Goal: Find specific fact: Find contact information

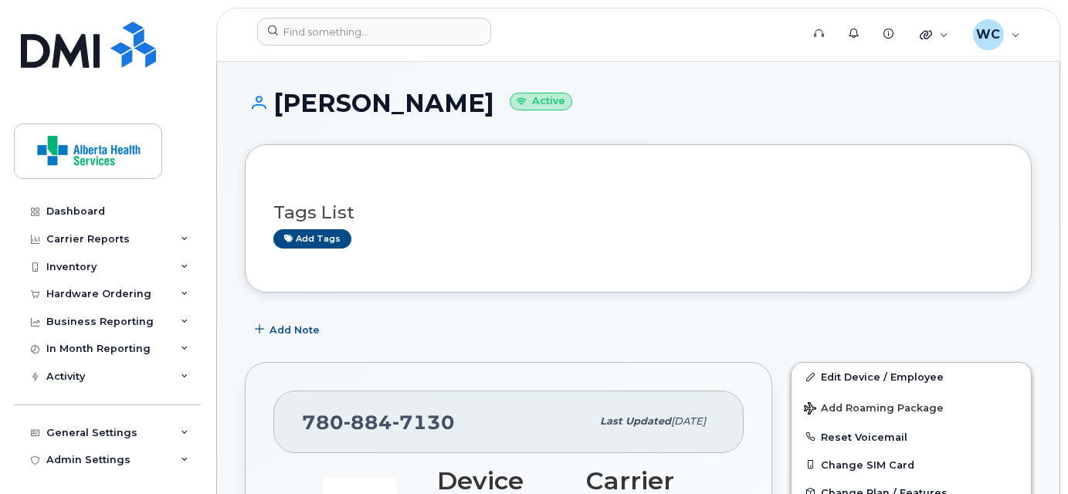
scroll to position [548, 0]
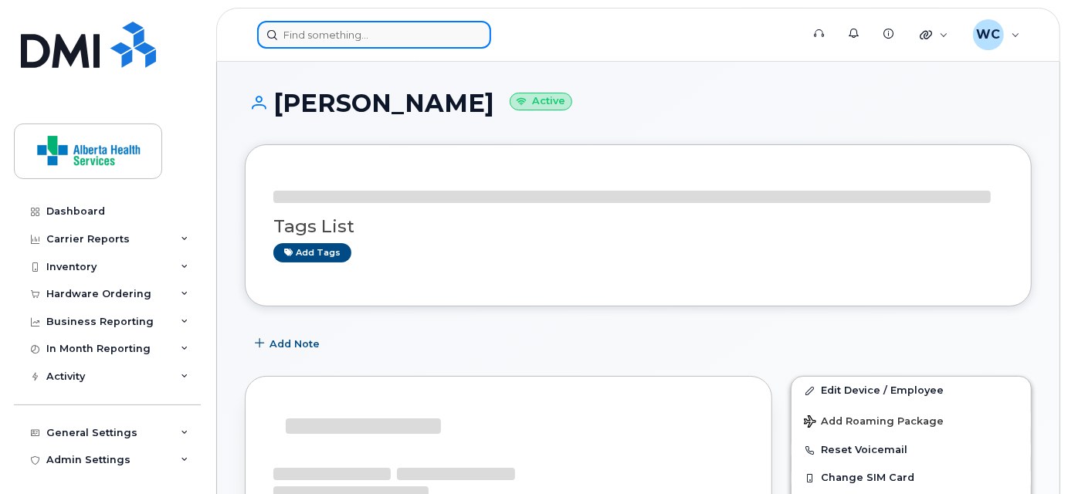
click at [331, 30] on input at bounding box center [374, 35] width 234 height 28
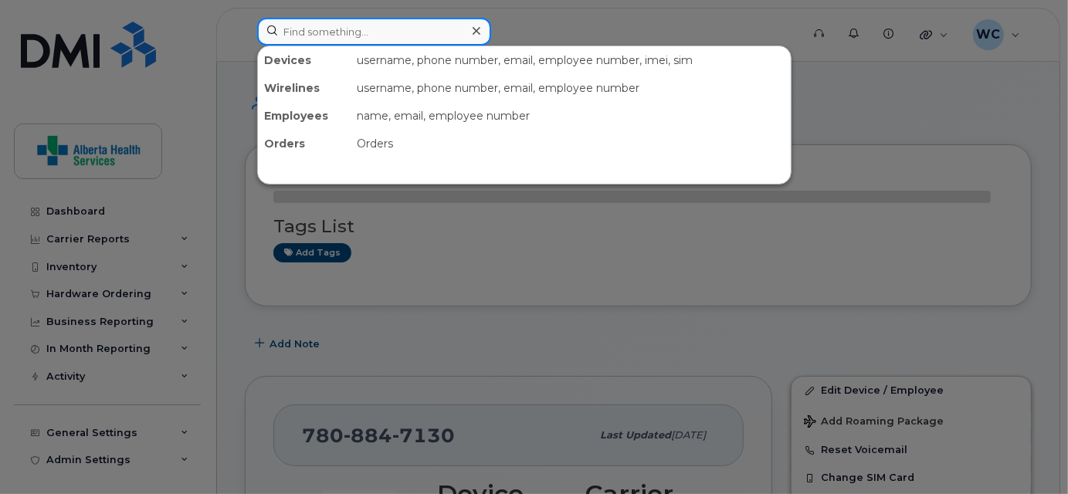
paste input "[PERSON_NAME]"
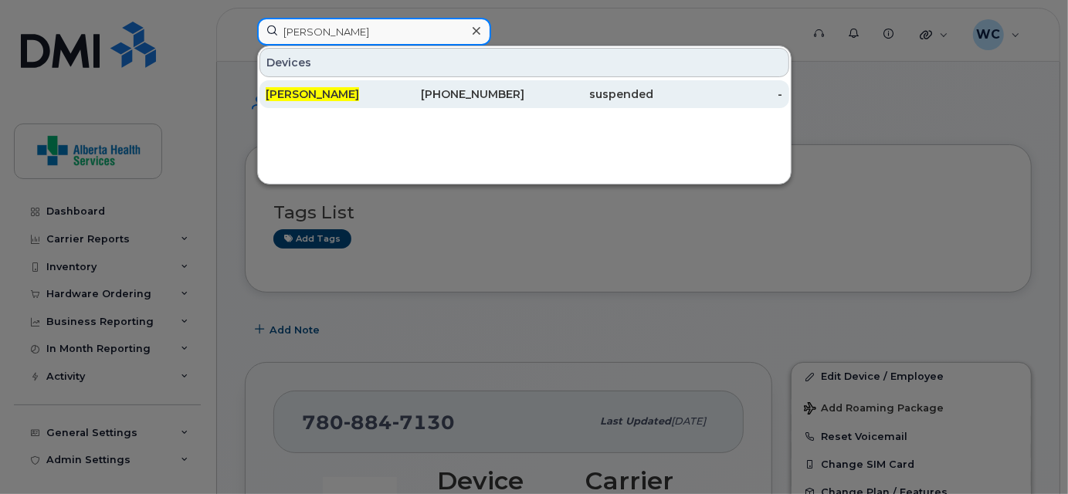
type input "[PERSON_NAME]"
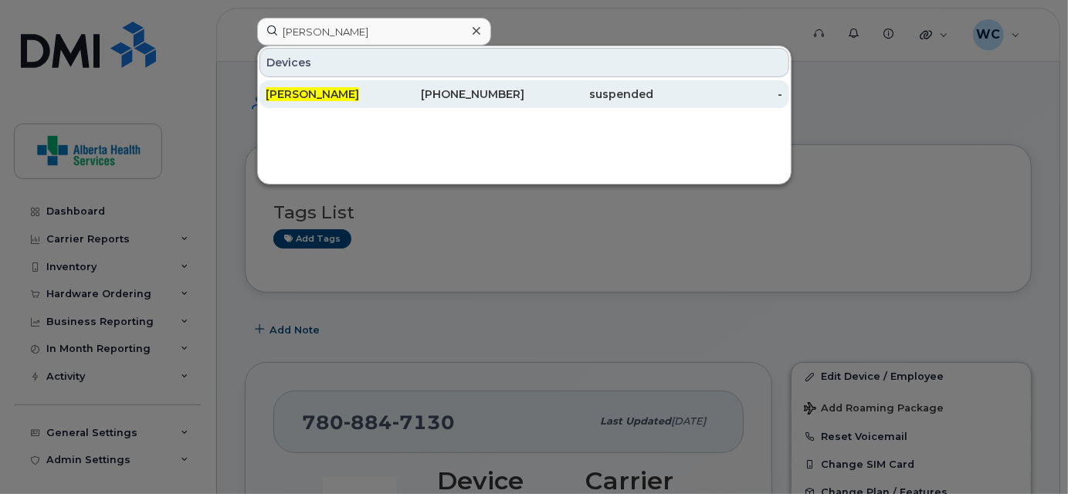
click at [484, 87] on div "403-505-6782" at bounding box center [459, 94] width 129 height 15
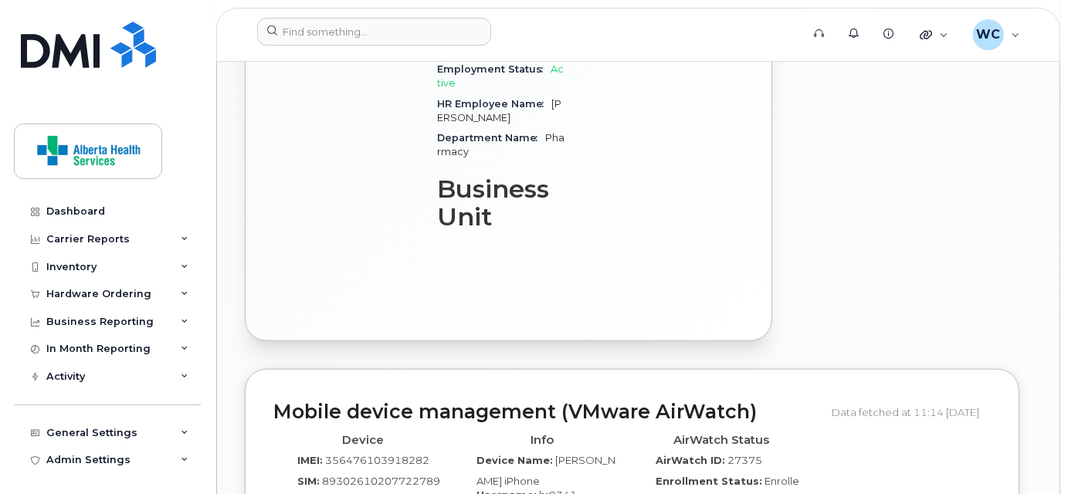
scroll to position [1154, 0]
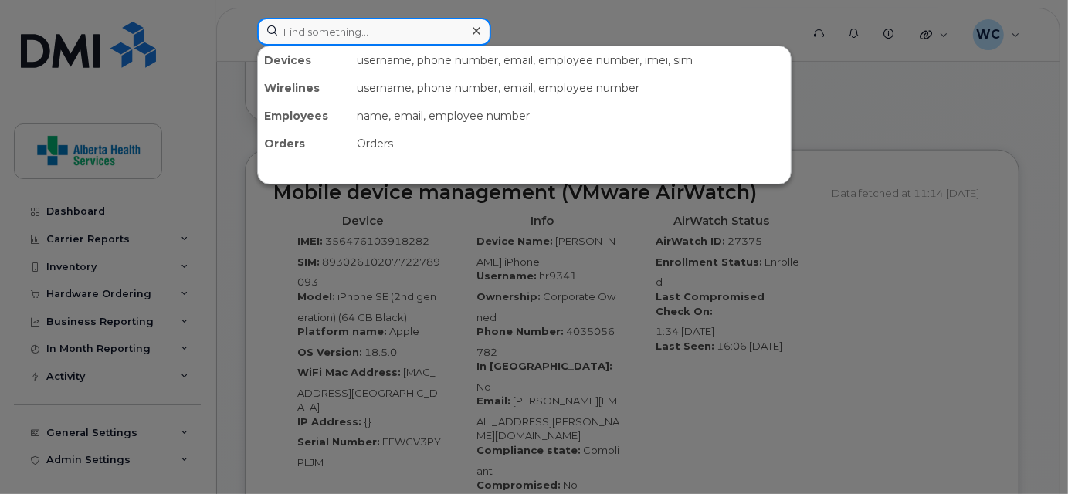
click at [304, 20] on input at bounding box center [374, 32] width 234 height 28
paste input "780-220-5043"
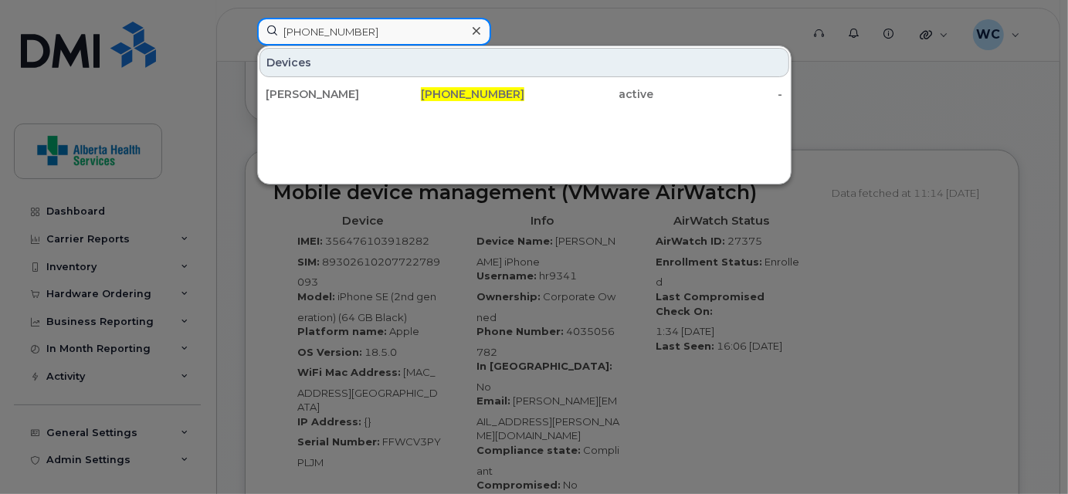
click at [311, 31] on input "780-220-5043" at bounding box center [374, 32] width 234 height 28
type input "7802205043"
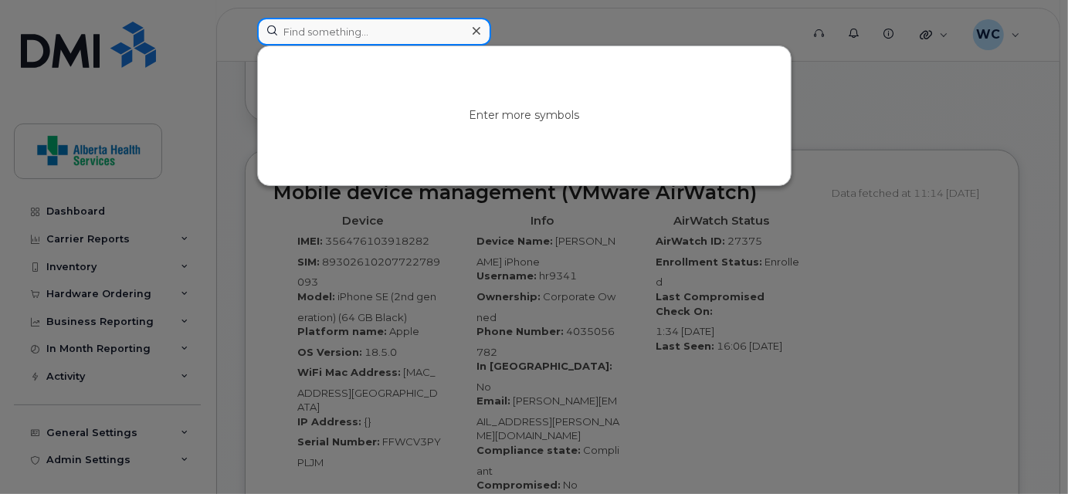
paste input "587-335-4874"
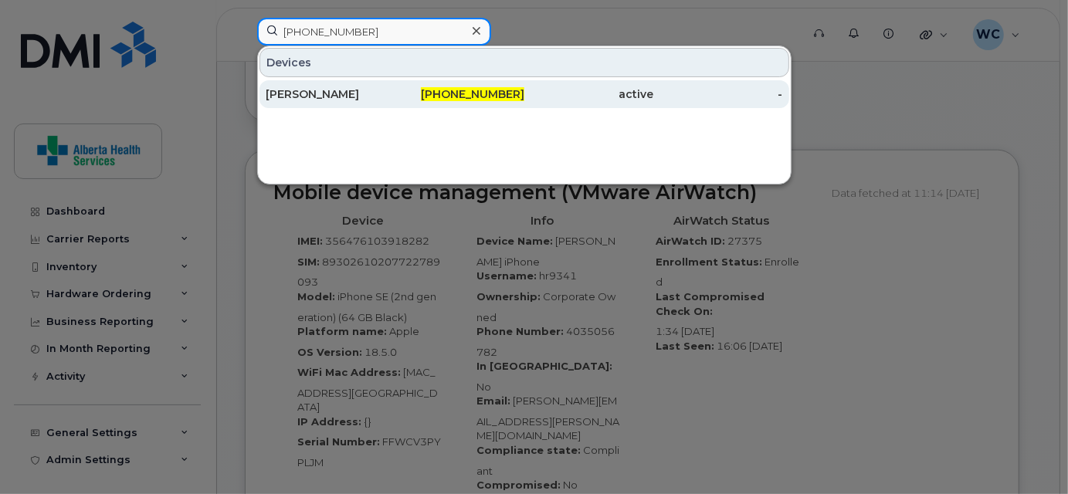
type input "587-335-4874"
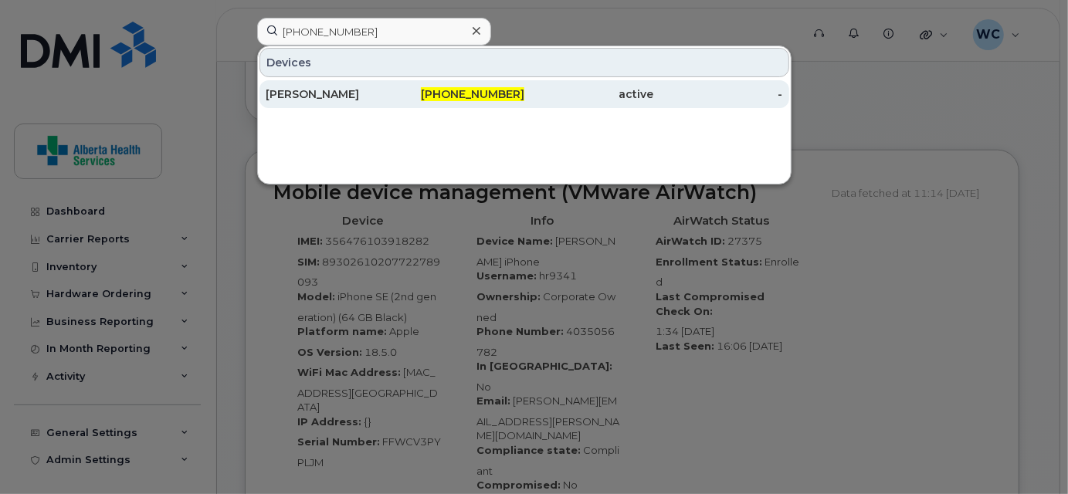
click at [375, 90] on div "[PERSON_NAME]" at bounding box center [330, 94] width 129 height 15
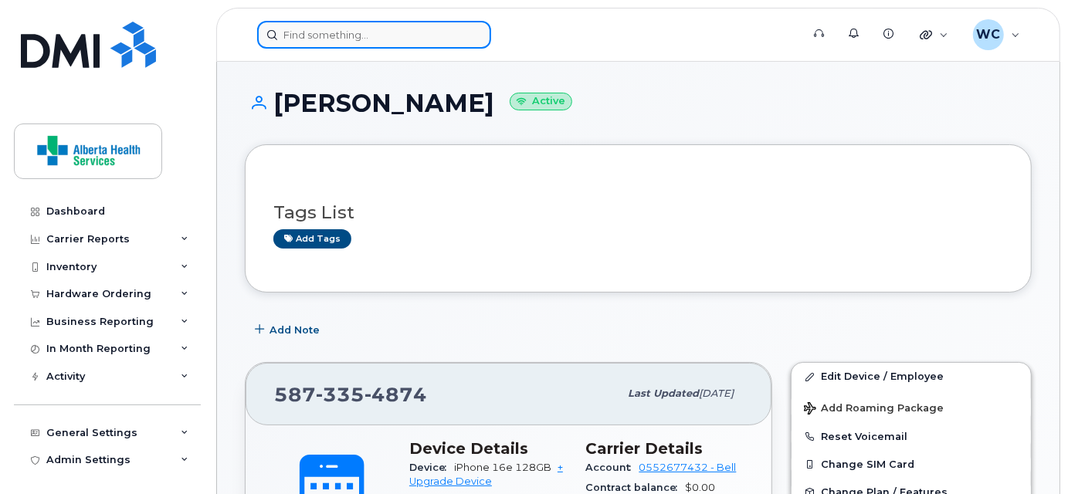
click at [323, 37] on input at bounding box center [374, 35] width 234 height 28
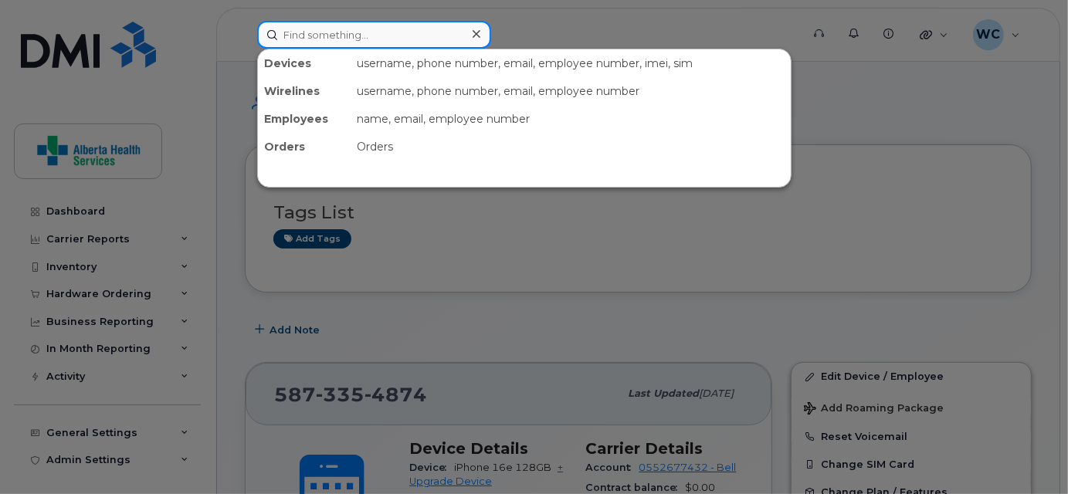
paste input "[PHONE_NUMBER]"
type input "[PHONE_NUMBER]"
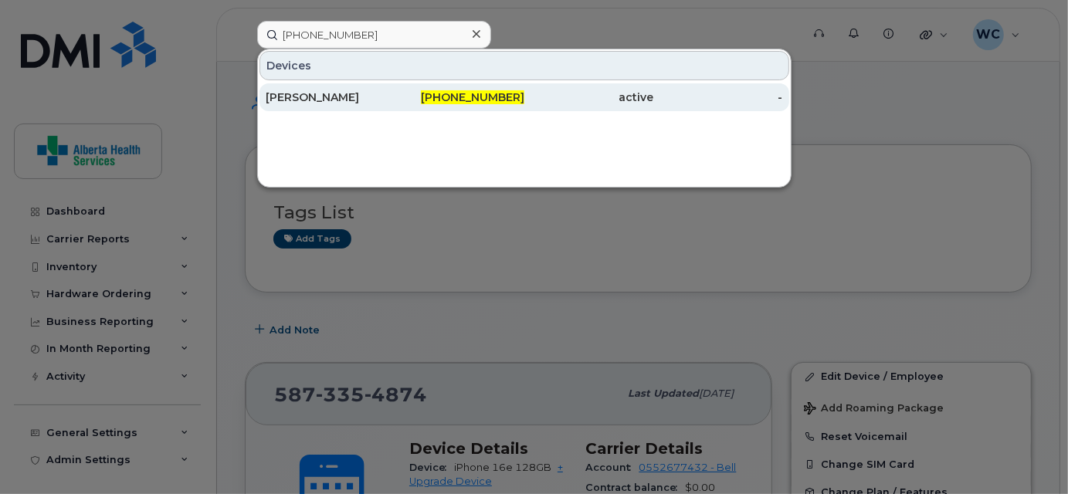
click at [318, 93] on div "[PERSON_NAME]" at bounding box center [330, 97] width 129 height 15
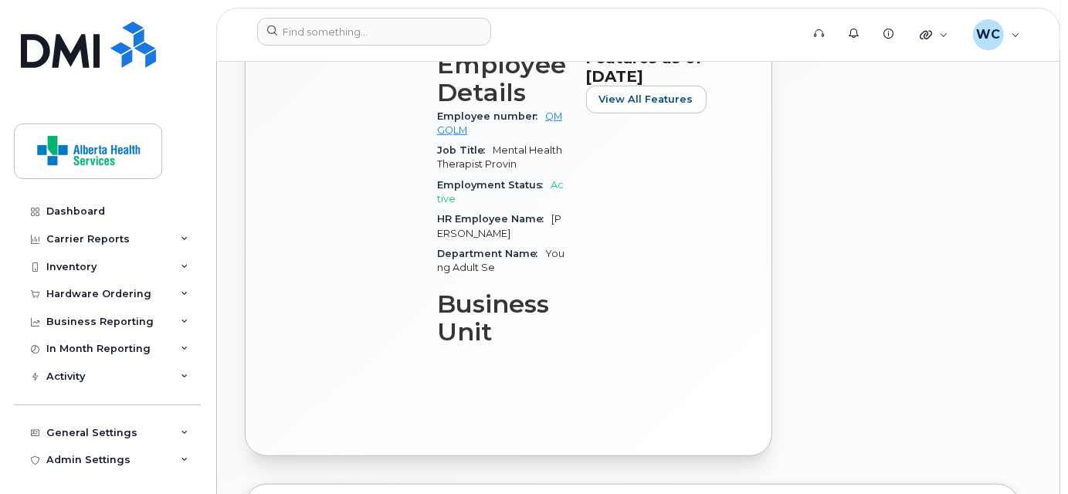
scroll to position [785, 0]
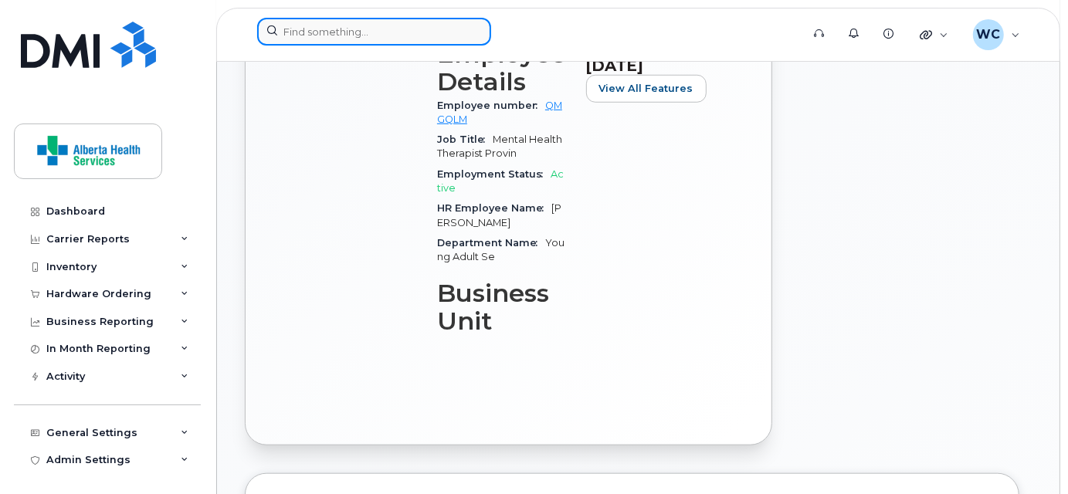
click at [371, 39] on input at bounding box center [374, 32] width 234 height 28
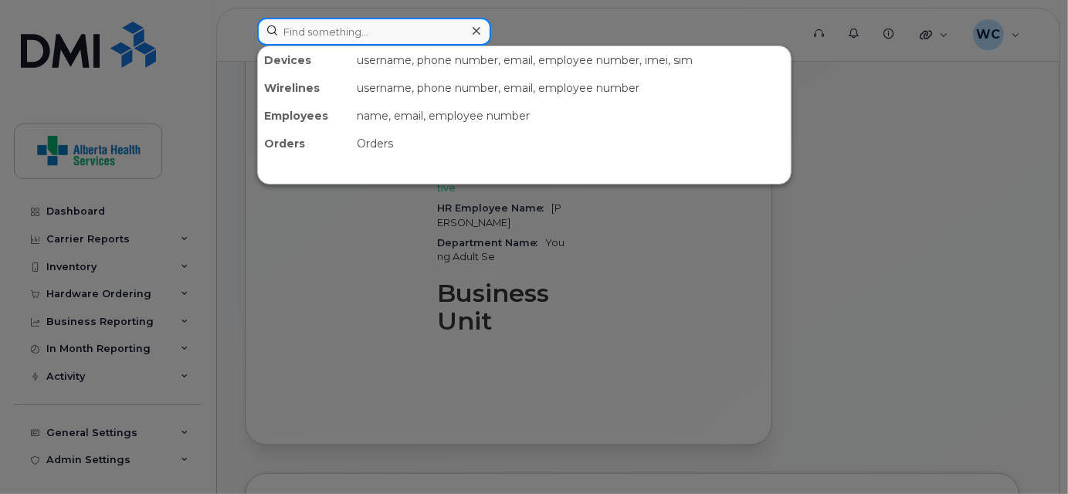
paste input "[PHONE_NUMBER]"
type input "[PHONE_NUMBER]"
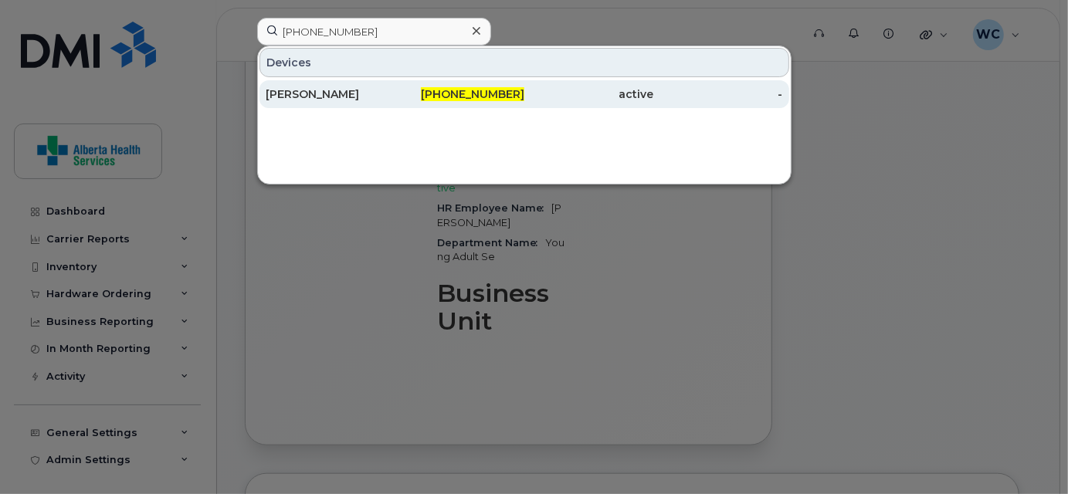
click at [358, 100] on div "[PERSON_NAME]" at bounding box center [330, 94] width 129 height 15
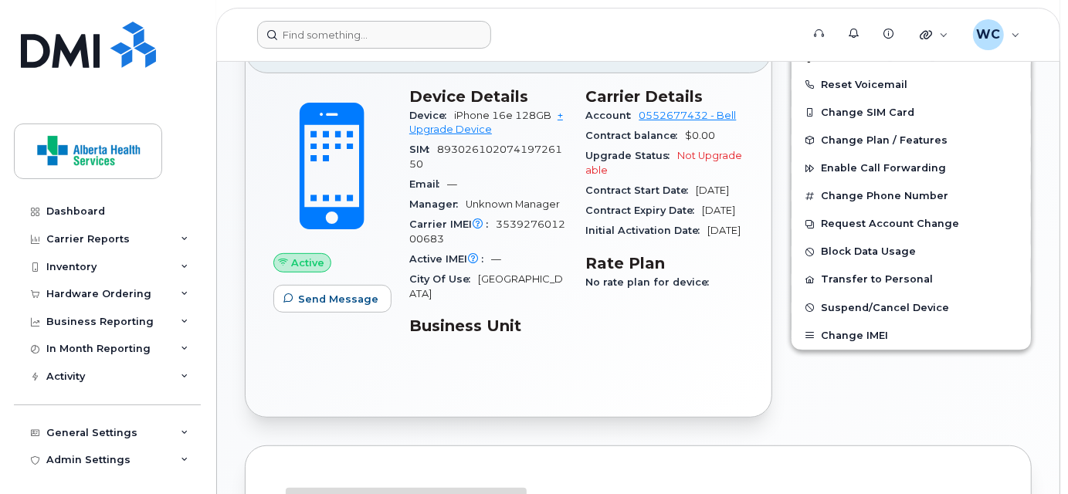
scroll to position [351, 0]
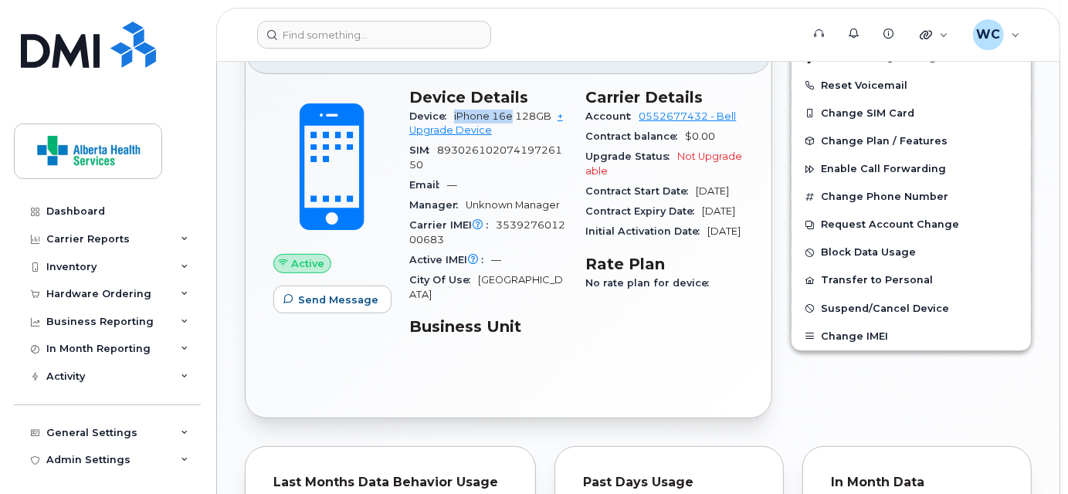
drag, startPoint x: 454, startPoint y: 113, endPoint x: 513, endPoint y: 109, distance: 58.8
click at [513, 109] on div "Device iPhone 16e 128GB + Upgrade Device" at bounding box center [488, 124] width 158 height 35
copy span "iPhone 16e"
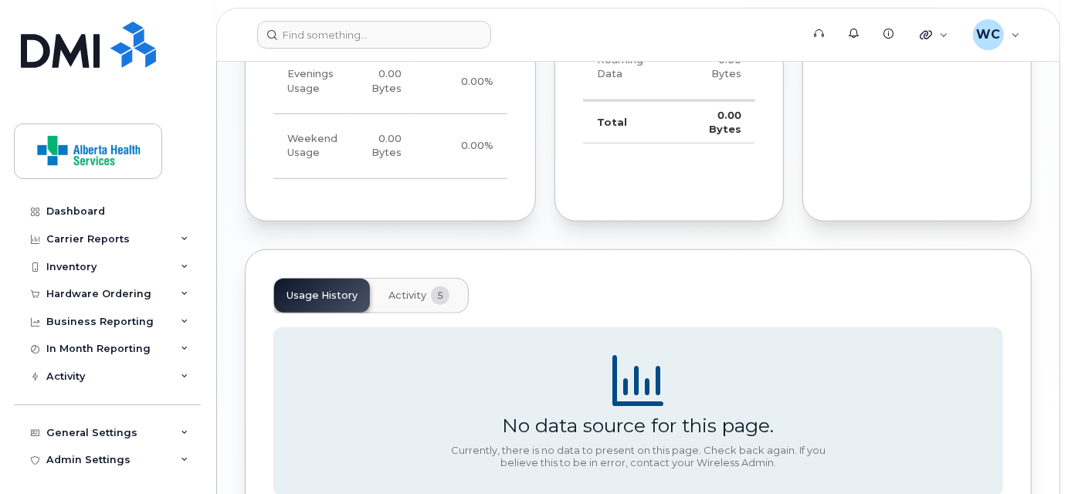
scroll to position [912, 0]
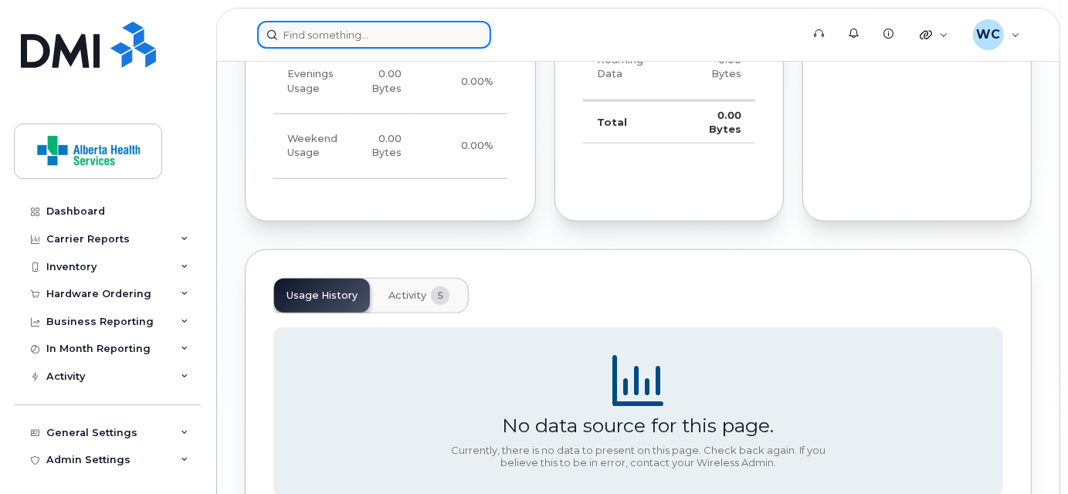
click at [350, 29] on input at bounding box center [374, 35] width 234 height 28
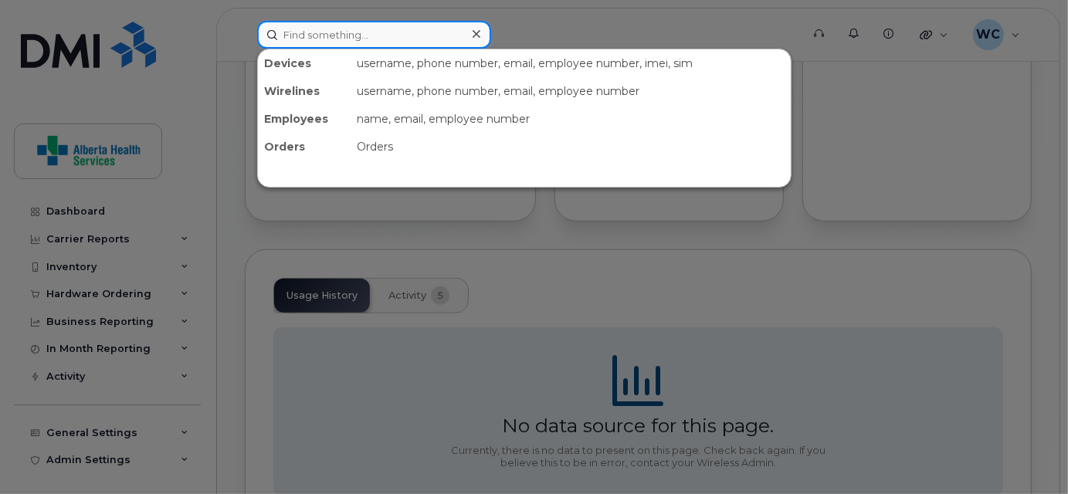
paste input "[PERSON_NAME]"
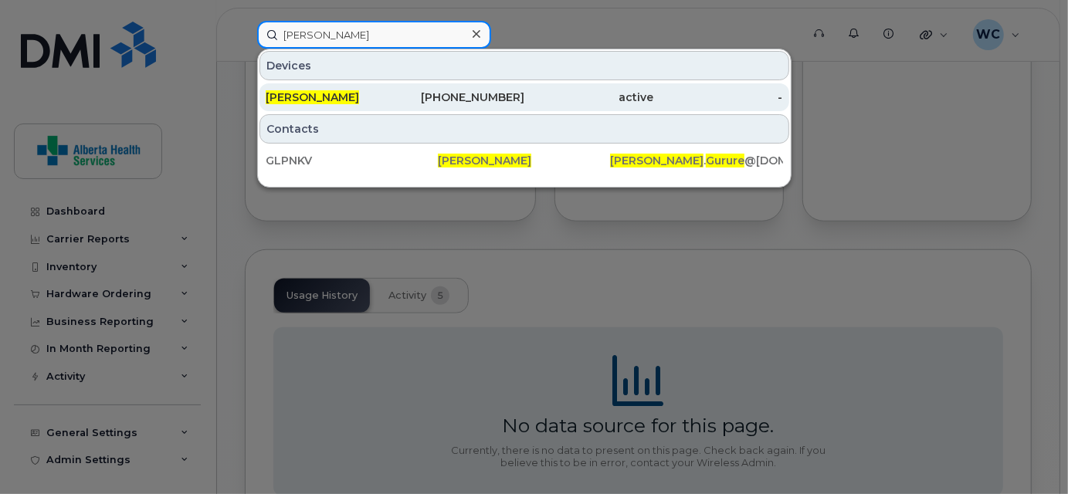
type input "[PERSON_NAME]"
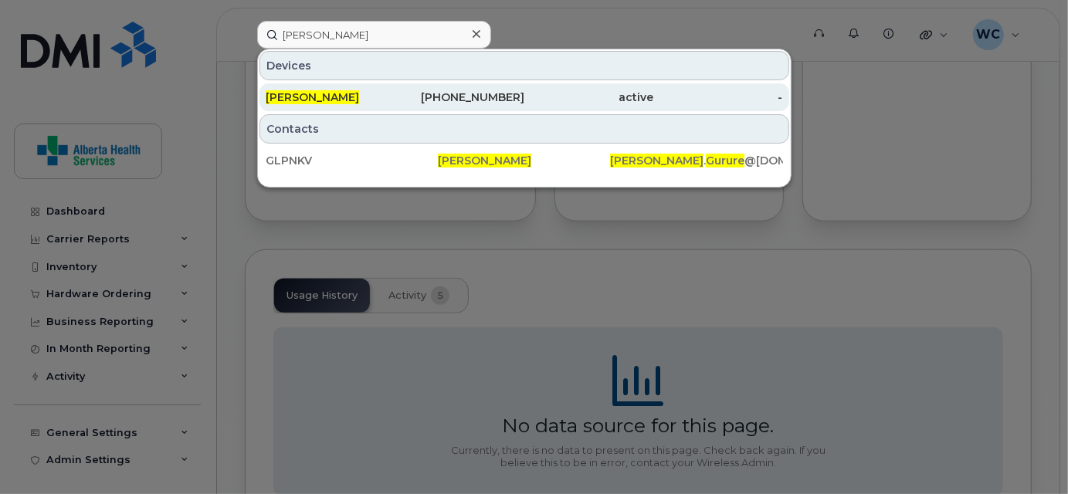
click at [397, 100] on div "780-821-3163" at bounding box center [459, 97] width 129 height 15
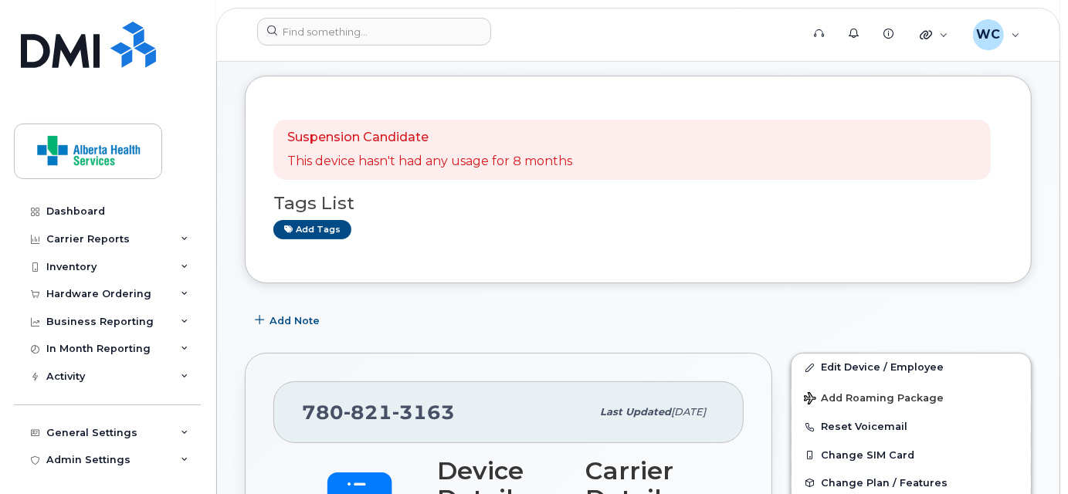
scroll to position [70, 0]
drag, startPoint x: 452, startPoint y: 409, endPoint x: 273, endPoint y: 409, distance: 179.2
click at [273, 409] on div "[PHONE_NUMBER] Last updated [DATE]" at bounding box center [508, 412] width 470 height 62
copy span "[PHONE_NUMBER]"
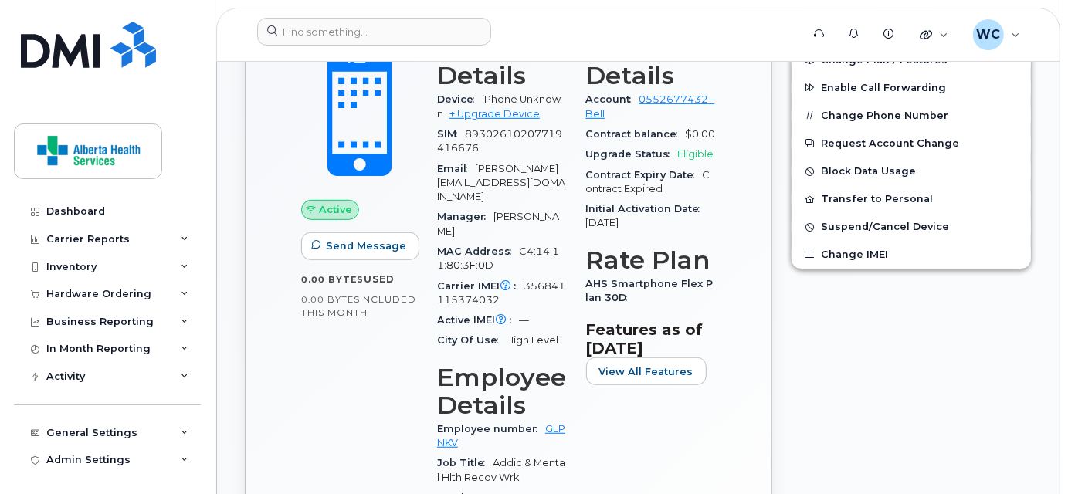
scroll to position [491, 0]
